Goal: Check status: Check status

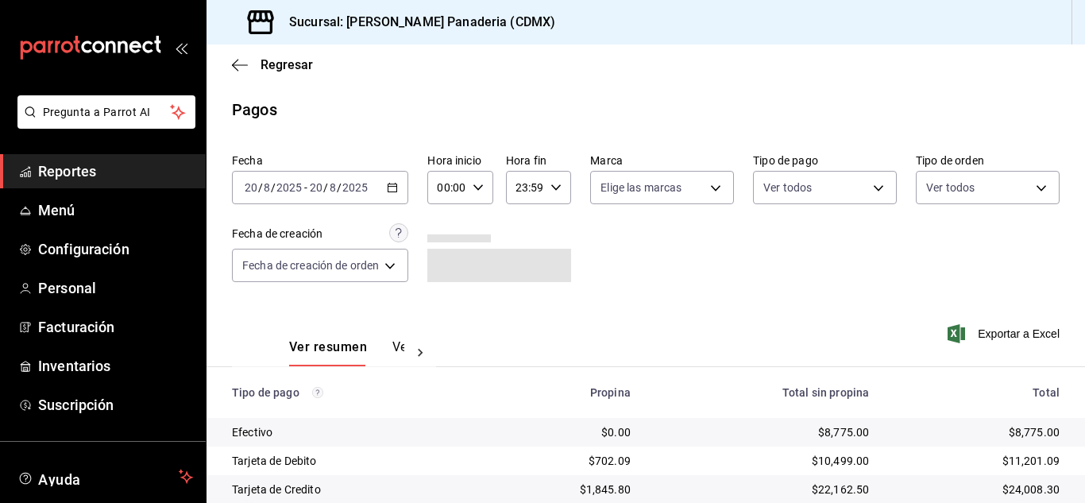
scroll to position [56, 0]
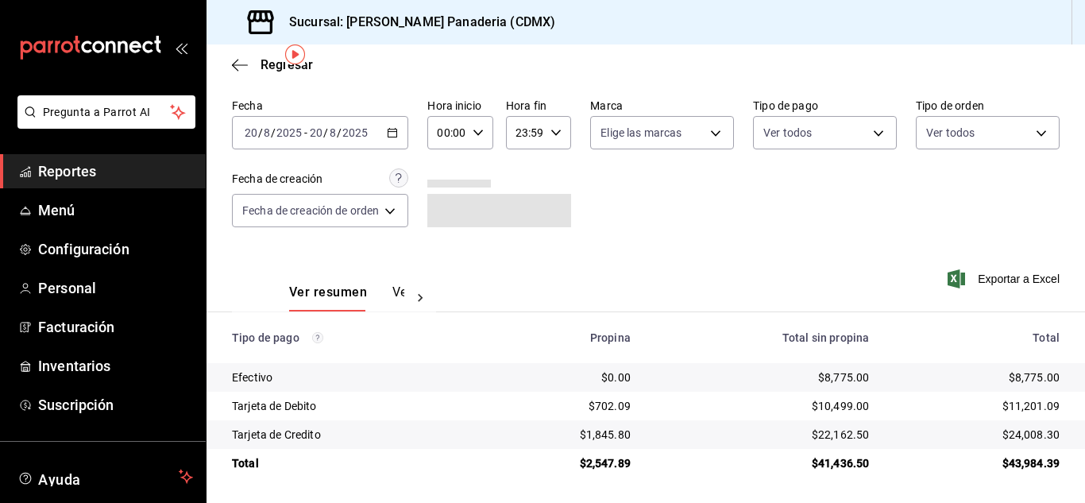
click at [393, 136] on \(Stroke\) "button" at bounding box center [393, 133] width 10 height 9
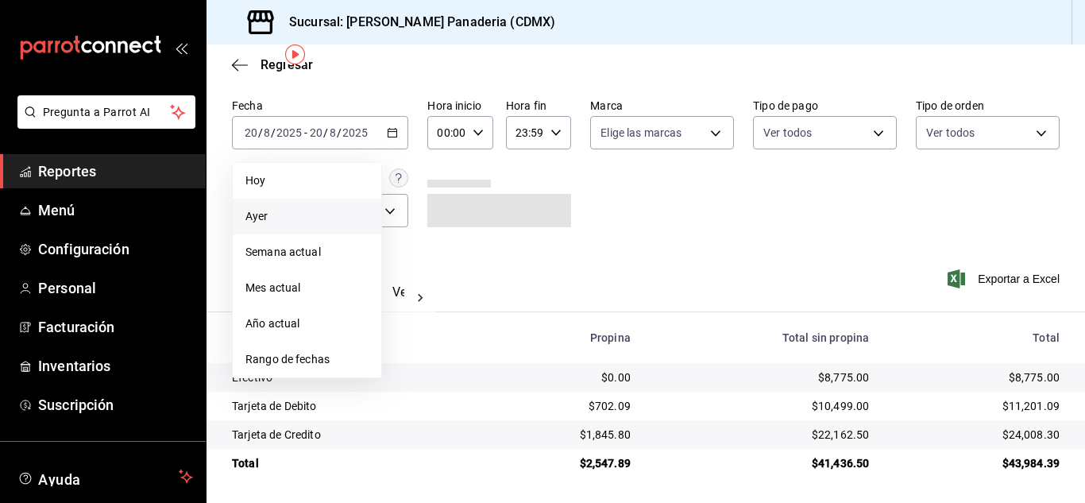
click at [299, 224] on li "Ayer" at bounding box center [307, 217] width 149 height 36
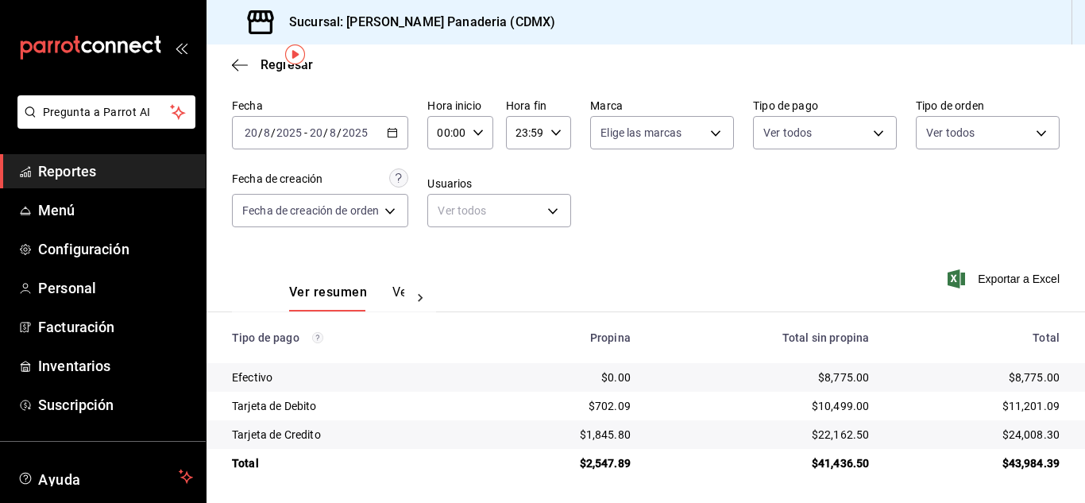
click at [396, 131] on \(Stroke\) "button" at bounding box center [392, 131] width 9 height 1
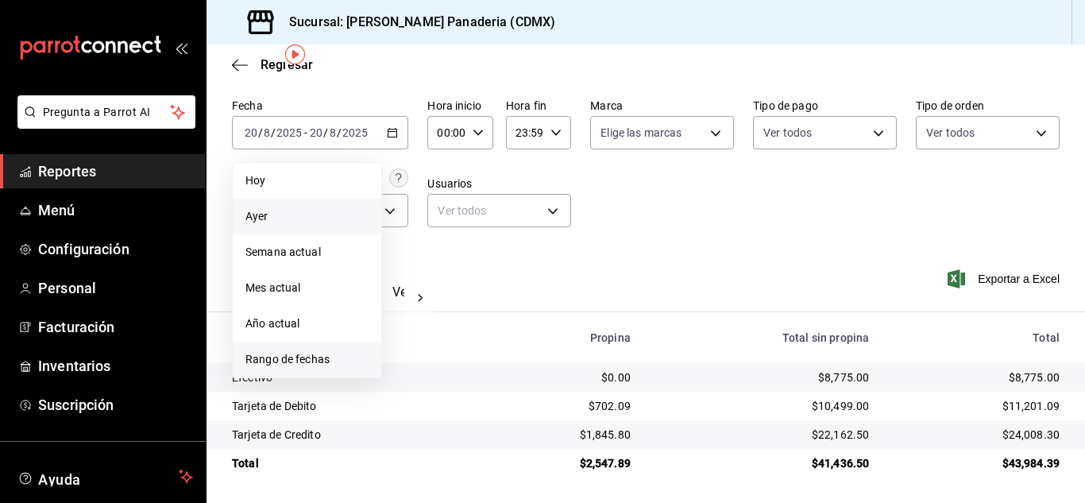
click at [316, 357] on span "Rango de fechas" at bounding box center [306, 359] width 123 height 17
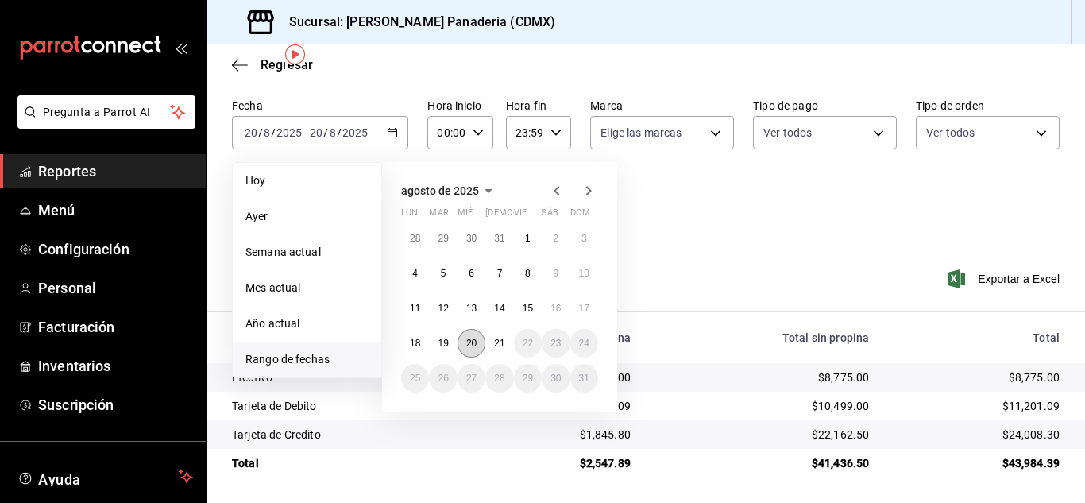
click at [466, 342] on abbr "20" at bounding box center [471, 343] width 10 height 11
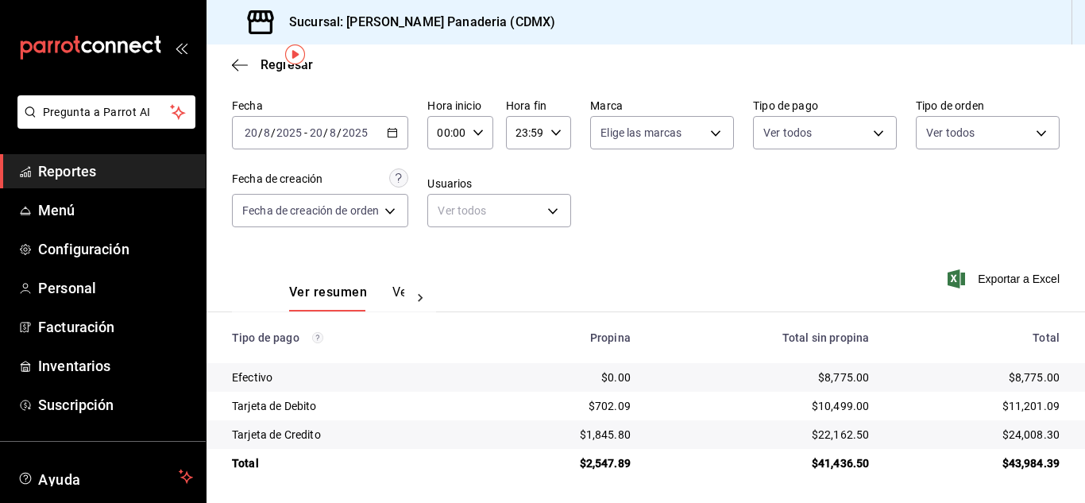
click at [390, 128] on icon "button" at bounding box center [392, 132] width 11 height 11
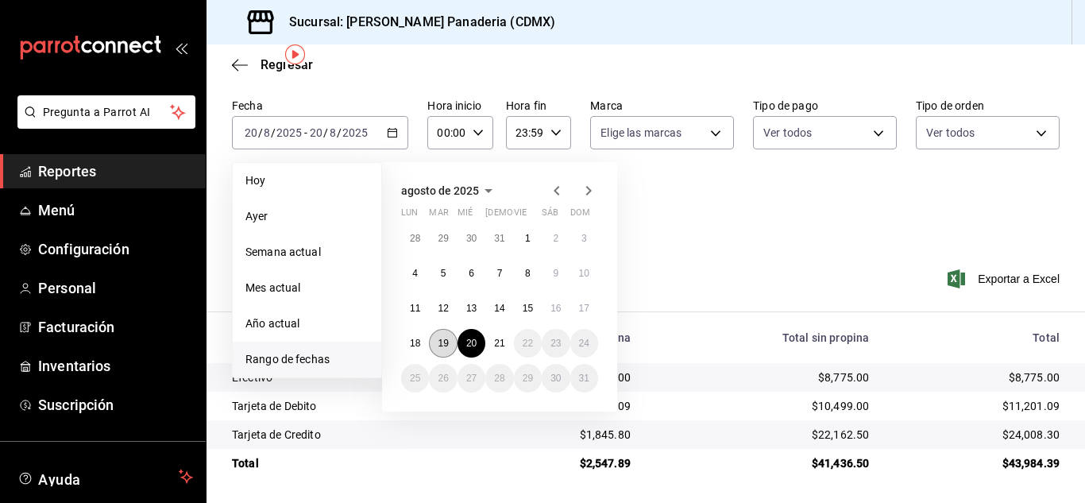
click at [450, 345] on button "19" at bounding box center [443, 343] width 28 height 29
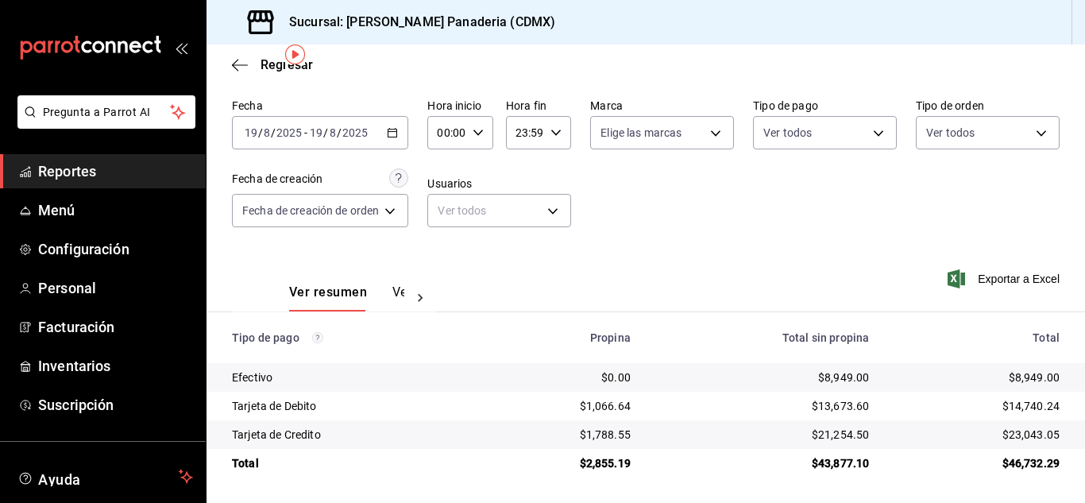
click at [384, 137] on div "[DATE] [DATE] - [DATE] [DATE]" at bounding box center [320, 132] width 176 height 33
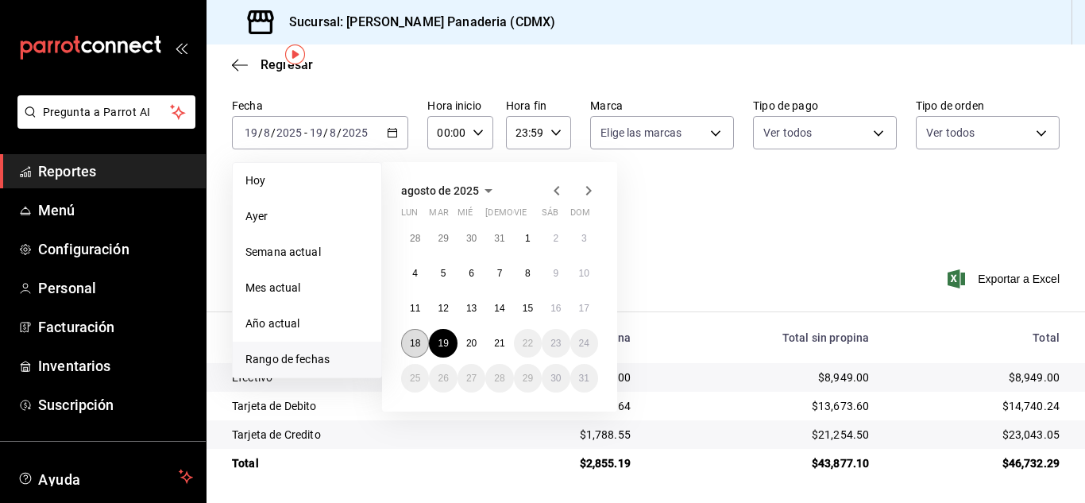
click at [403, 344] on button "18" at bounding box center [415, 343] width 28 height 29
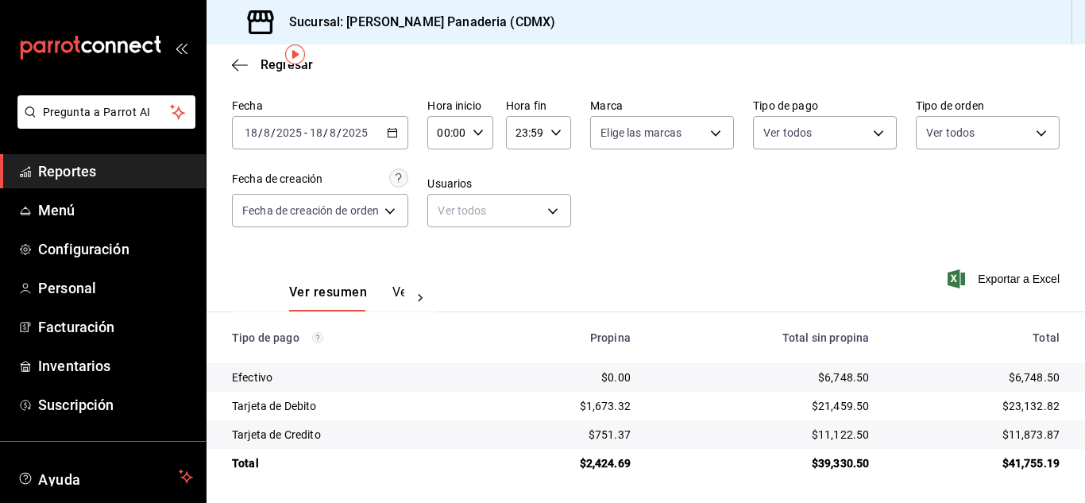
click at [394, 128] on icon "button" at bounding box center [392, 132] width 11 height 11
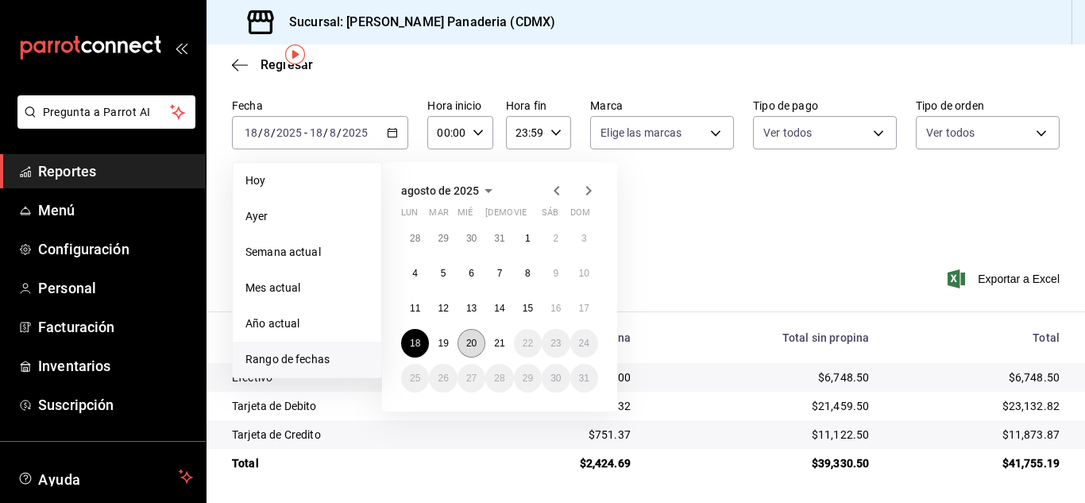
click at [469, 344] on abbr "20" at bounding box center [471, 343] width 10 height 11
click at [404, 340] on button "18" at bounding box center [415, 343] width 28 height 29
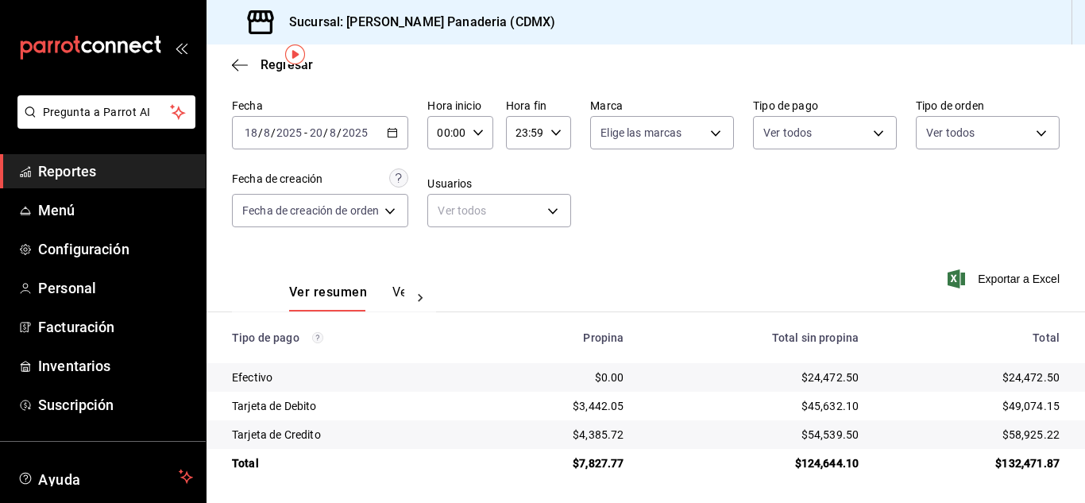
click at [392, 132] on icon "button" at bounding box center [392, 132] width 11 height 11
drag, startPoint x: 392, startPoint y: 132, endPoint x: 505, endPoint y: 122, distance: 113.2
click at [421, 88] on main "Regresar Pagos Fecha [DATE] [DATE] - [DATE] [DATE] Hora inicio 00:00 Hora inici…" at bounding box center [645, 246] width 878 height 513
click at [401, 123] on div "[DATE] [DATE] - [DATE] [DATE]" at bounding box center [320, 132] width 176 height 33
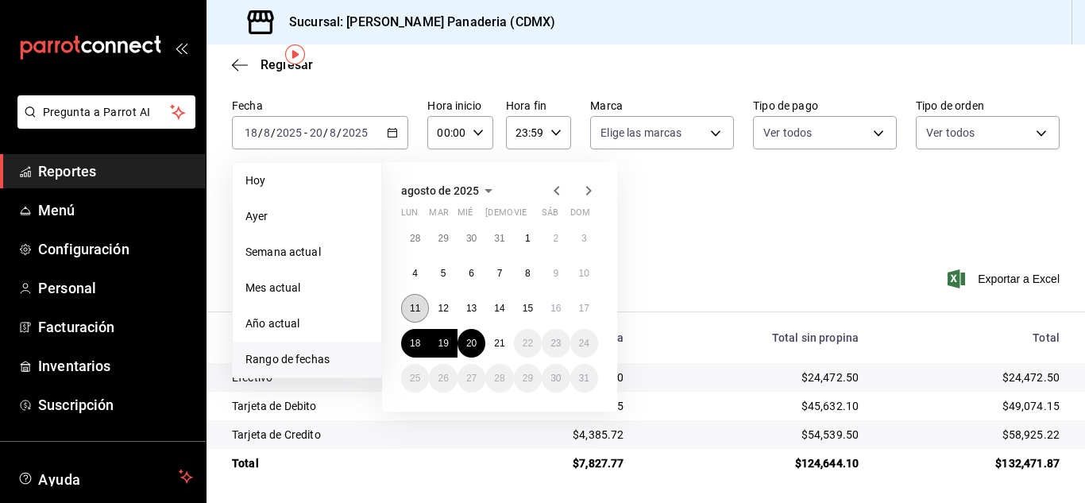
click at [415, 305] on abbr "11" at bounding box center [415, 308] width 10 height 11
click at [573, 307] on button "17" at bounding box center [584, 308] width 28 height 29
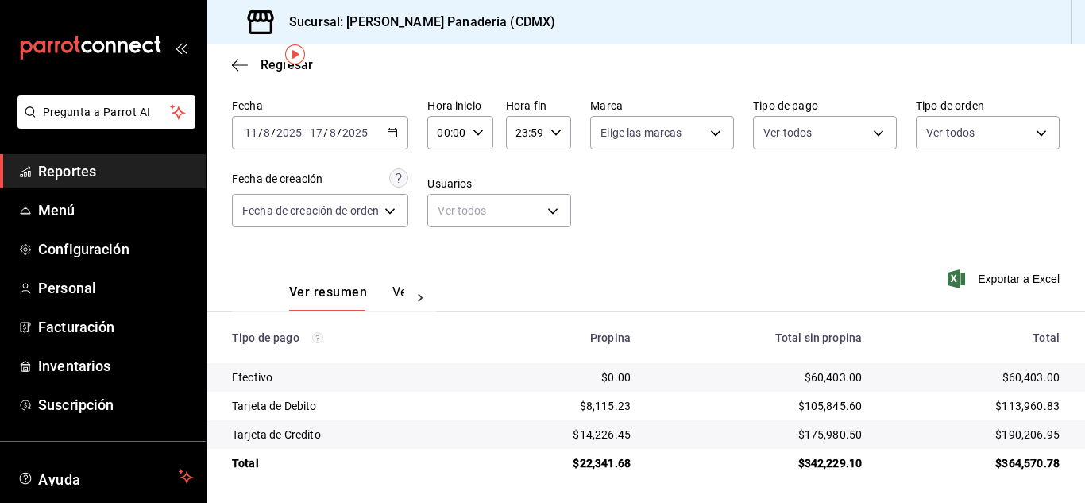
scroll to position [56, 0]
click at [396, 125] on div "[DATE] [DATE] - [DATE] [DATE]" at bounding box center [320, 132] width 176 height 33
